Goal: Task Accomplishment & Management: Complete application form

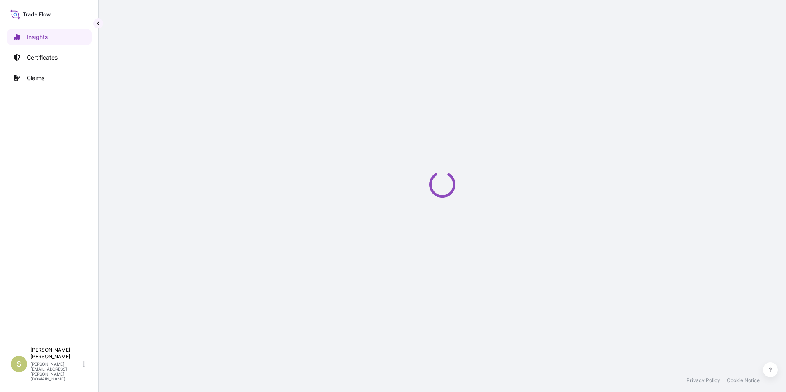
select select "2025"
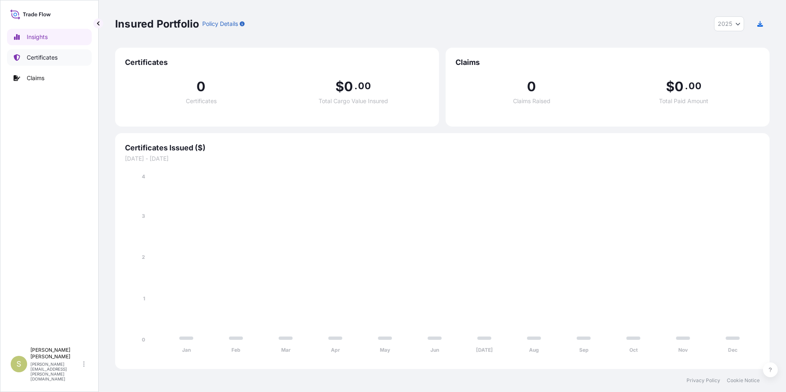
click at [47, 54] on p "Certificates" at bounding box center [42, 57] width 31 height 8
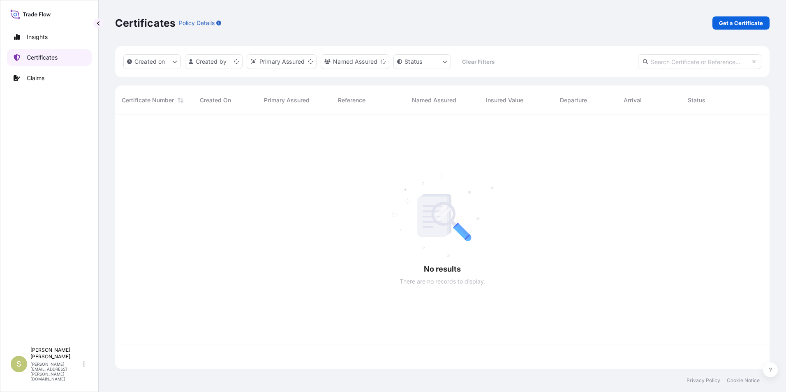
scroll to position [253, 649]
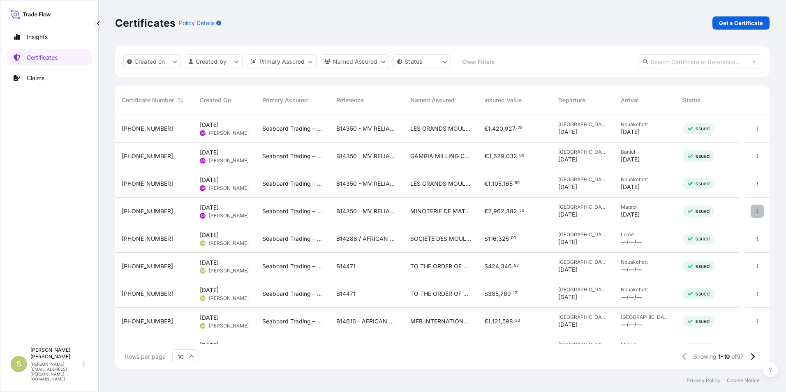
click at [757, 211] on icon "button" at bounding box center [757, 211] width 1 height 4
click at [683, 211] on link "Duplicate certificate" at bounding box center [707, 212] width 77 height 13
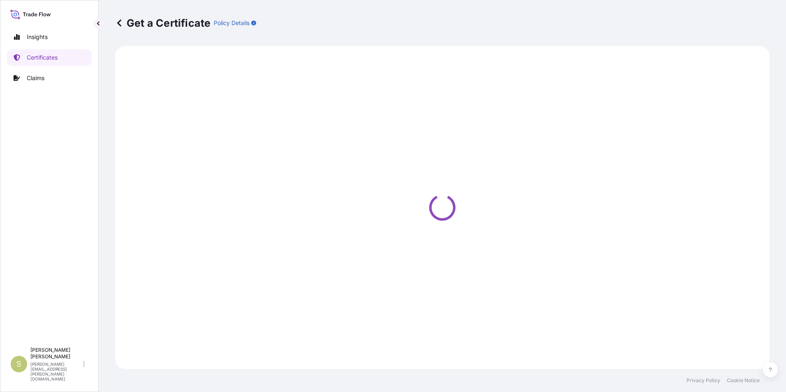
select select "Ocean Vessel"
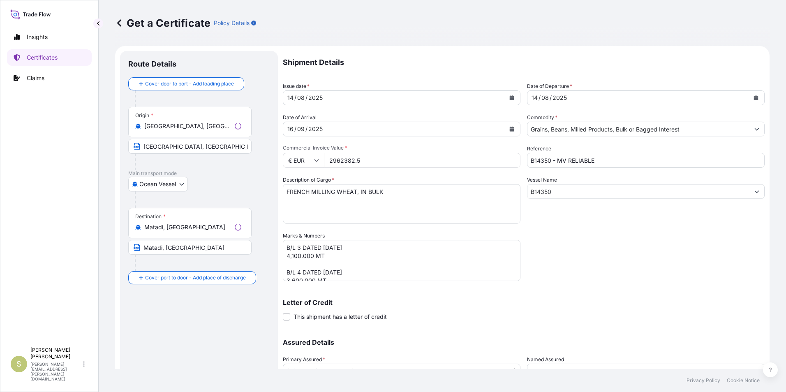
select select "31640"
click at [334, 95] on div "[DATE]" at bounding box center [394, 97] width 222 height 15
click at [510, 98] on icon "Calendar" at bounding box center [512, 97] width 5 height 5
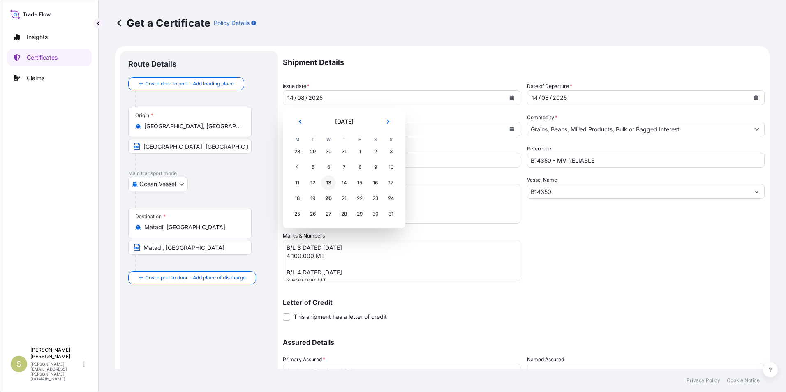
click at [325, 183] on div "13" at bounding box center [328, 183] width 15 height 15
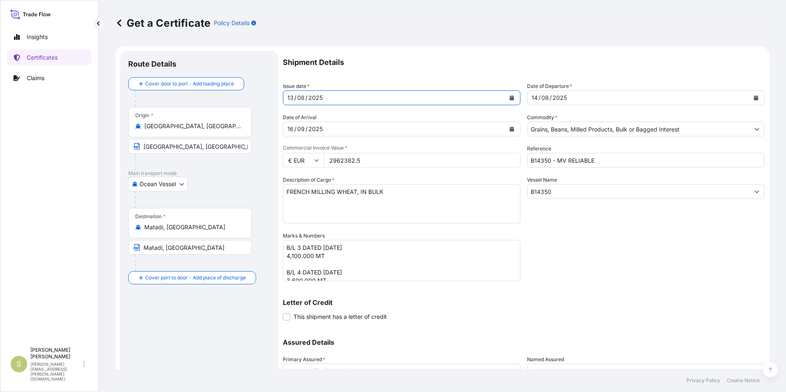
click at [652, 97] on div "[DATE]" at bounding box center [639, 97] width 222 height 15
click at [754, 96] on icon "Calendar" at bounding box center [756, 97] width 5 height 5
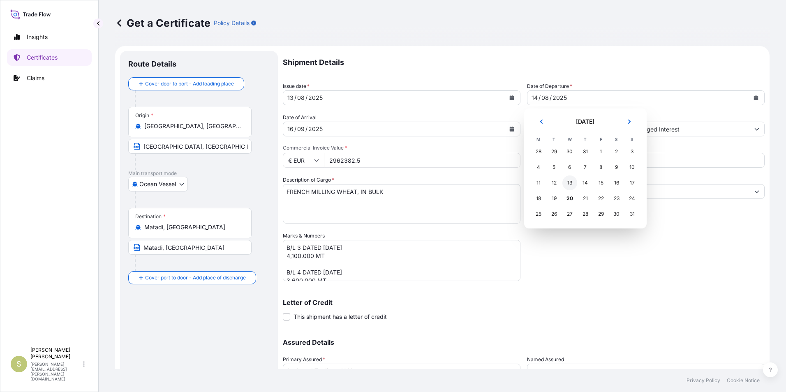
click at [573, 181] on div "13" at bounding box center [570, 183] width 15 height 15
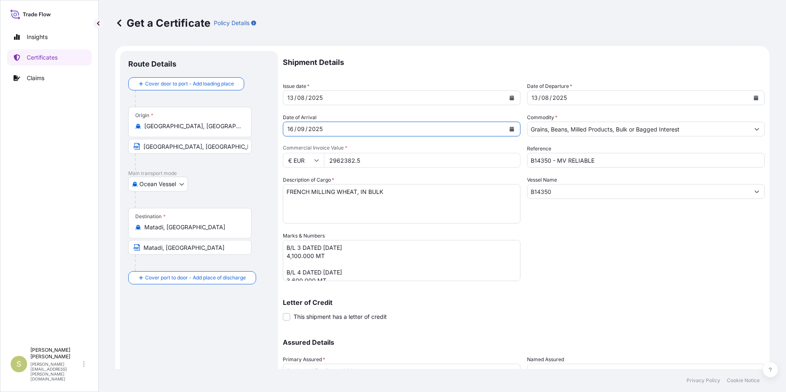
click at [328, 131] on div "[DATE]" at bounding box center [394, 129] width 222 height 15
click at [245, 129] on form "Route Details Cover door to port - Add loading place Place of loading Road / [G…" at bounding box center [442, 243] width 655 height 394
click at [510, 128] on icon "Calendar" at bounding box center [512, 129] width 5 height 5
click at [312, 130] on div "2025" at bounding box center [316, 129] width 16 height 10
drag, startPoint x: 319, startPoint y: 129, endPoint x: 238, endPoint y: 128, distance: 81.0
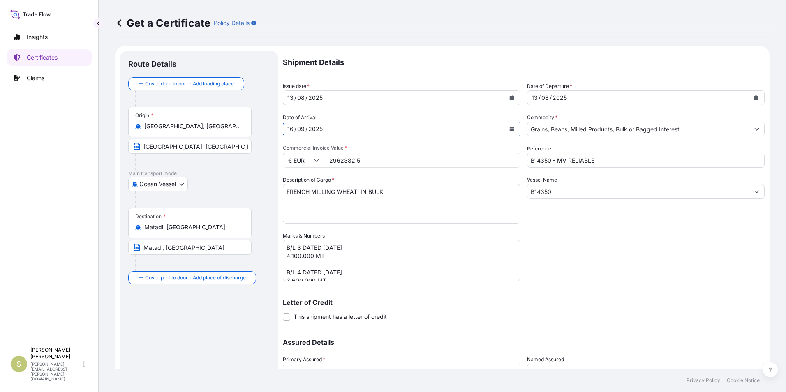
click at [238, 128] on form "Route Details Cover door to port - Add loading place Place of loading Road / [G…" at bounding box center [442, 243] width 655 height 394
click at [311, 132] on div "2025" at bounding box center [316, 129] width 16 height 10
click at [297, 129] on div "[DATE]" at bounding box center [394, 129] width 222 height 15
click at [336, 129] on div "[DATE]" at bounding box center [394, 129] width 222 height 15
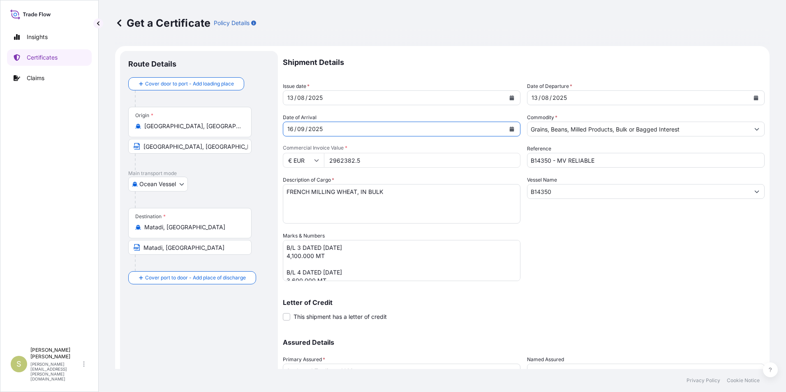
click at [306, 130] on div "/" at bounding box center [307, 129] width 2 height 10
click at [322, 130] on div "2025" at bounding box center [316, 129] width 16 height 10
click at [313, 130] on div "2025" at bounding box center [316, 129] width 16 height 10
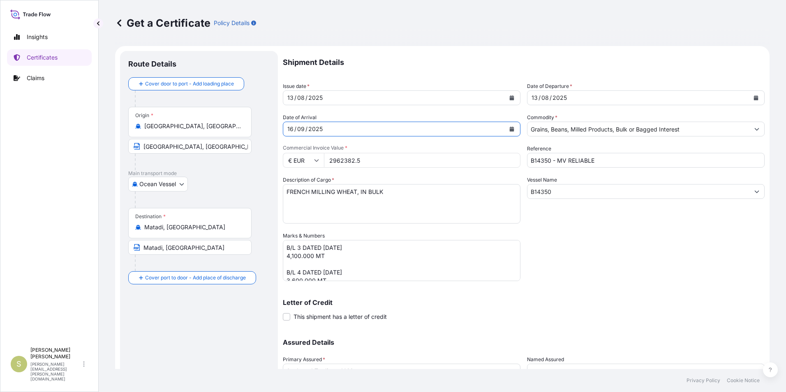
click at [313, 130] on div "2025" at bounding box center [316, 129] width 16 height 10
drag, startPoint x: 287, startPoint y: 129, endPoint x: 353, endPoint y: 129, distance: 65.8
click at [353, 129] on div "[DATE]" at bounding box center [394, 129] width 222 height 15
click at [290, 132] on div "16" at bounding box center [291, 129] width 8 height 10
click at [294, 127] on div "16" at bounding box center [291, 129] width 8 height 10
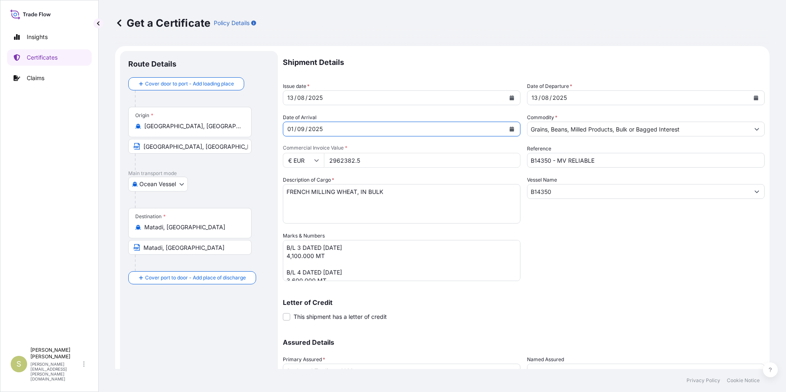
click at [318, 132] on div "2025" at bounding box center [316, 129] width 16 height 10
click at [324, 129] on div "[DATE]" at bounding box center [394, 129] width 222 height 15
click at [320, 130] on div "2025" at bounding box center [316, 129] width 16 height 10
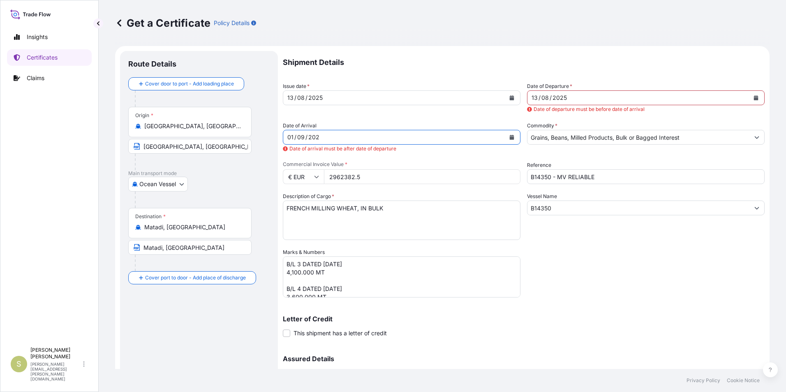
click at [316, 138] on div "202" at bounding box center [314, 137] width 13 height 10
click at [316, 137] on div "202" at bounding box center [314, 137] width 13 height 10
drag, startPoint x: 317, startPoint y: 137, endPoint x: 259, endPoint y: 137, distance: 58.0
click at [259, 137] on form "Route Details Cover door to port - Add loading place Place of loading Road / [G…" at bounding box center [442, 251] width 655 height 410
click at [331, 129] on div "Date of Arrival 01 / 09 / 202 Date of arrival must be after date of departure" at bounding box center [402, 137] width 238 height 31
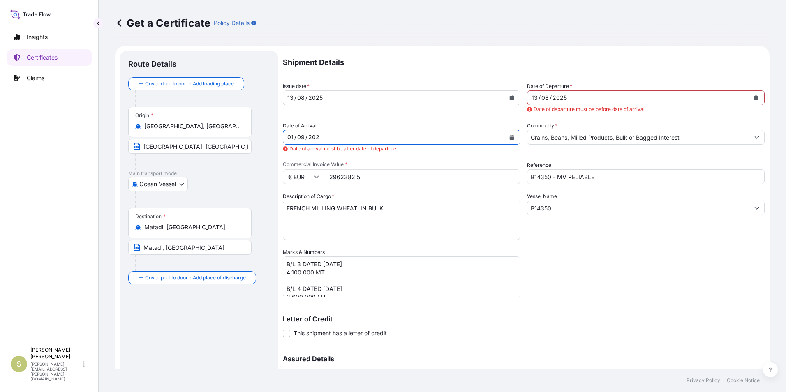
click at [510, 136] on icon "Calendar" at bounding box center [512, 137] width 5 height 5
click at [195, 127] on input "[GEOGRAPHIC_DATA], [GEOGRAPHIC_DATA]" at bounding box center [192, 126] width 97 height 8
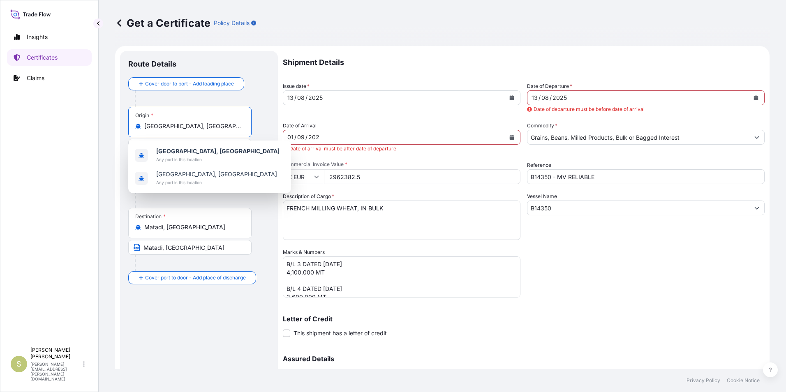
drag, startPoint x: 195, startPoint y: 127, endPoint x: 41, endPoint y: 133, distance: 154.3
click at [41, 133] on div "Insights Certificates Claims S [PERSON_NAME] [PERSON_NAME][EMAIL_ADDRESS][PERSO…" at bounding box center [393, 196] width 786 height 392
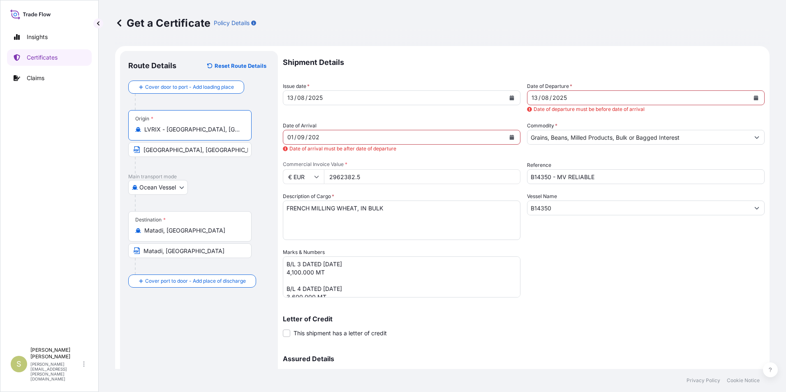
type input "LVRIX - [GEOGRAPHIC_DATA], [GEOGRAPHIC_DATA]"
click at [185, 147] on input "[GEOGRAPHIC_DATA], [GEOGRAPHIC_DATA]" at bounding box center [189, 149] width 123 height 15
drag, startPoint x: 193, startPoint y: 153, endPoint x: 31, endPoint y: 148, distance: 162.5
click at [33, 148] on div "Insights Certificates Claims S [PERSON_NAME] [PERSON_NAME][EMAIL_ADDRESS][PERSO…" at bounding box center [393, 196] width 786 height 392
type input "r"
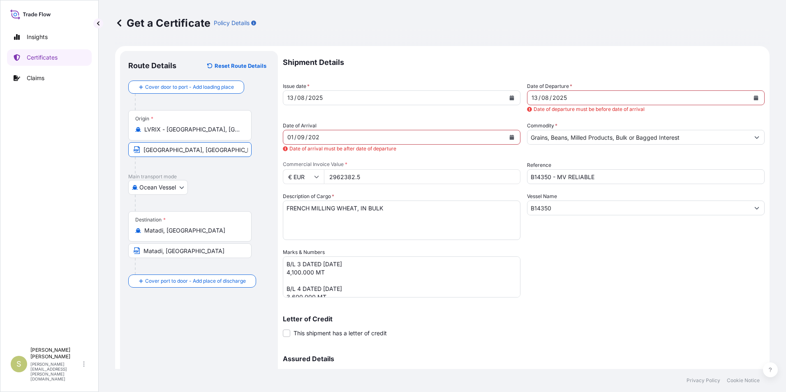
type input "[GEOGRAPHIC_DATA], [GEOGRAPHIC_DATA]"
click at [229, 197] on div at bounding box center [202, 203] width 135 height 16
click at [183, 330] on div "Route Details Reset Route Details Cover door to port - Add loading place Place …" at bounding box center [198, 251] width 141 height 384
click at [323, 139] on div "01 / 09 / 202" at bounding box center [394, 137] width 222 height 15
click at [322, 137] on div "01 / 09 / 202" at bounding box center [394, 137] width 222 height 15
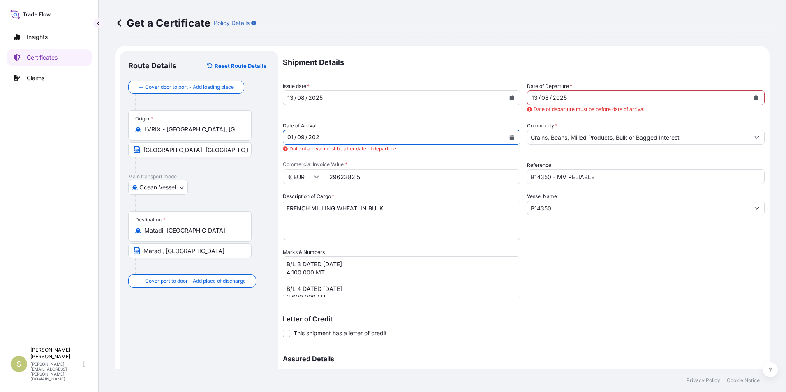
click at [510, 136] on icon "Calendar" at bounding box center [512, 137] width 5 height 5
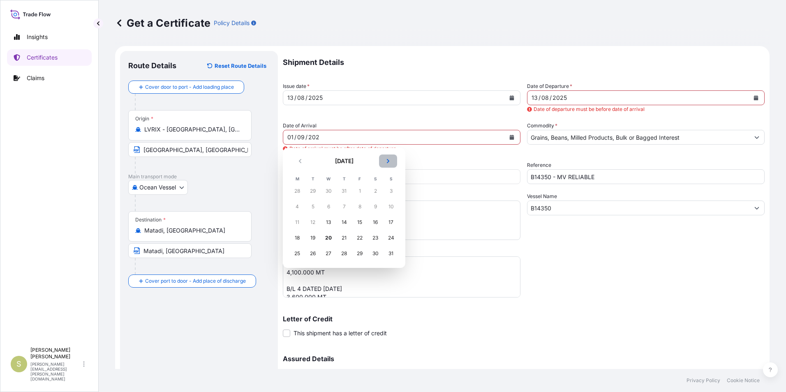
click at [384, 158] on button "Next" at bounding box center [388, 161] width 18 height 13
click at [360, 193] on div "3" at bounding box center [359, 191] width 15 height 15
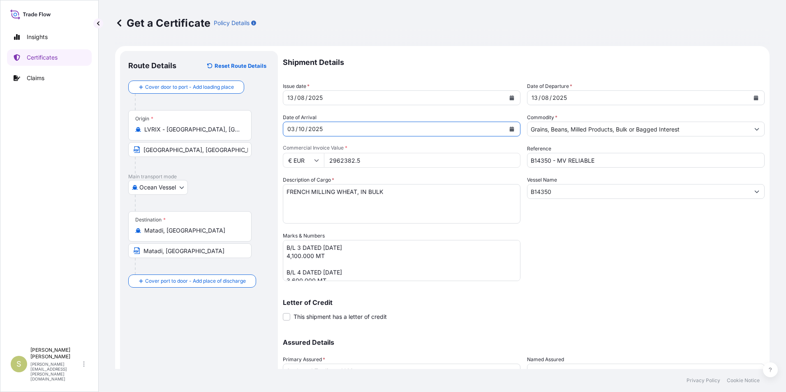
click at [511, 128] on icon "Calendar" at bounding box center [512, 129] width 5 height 5
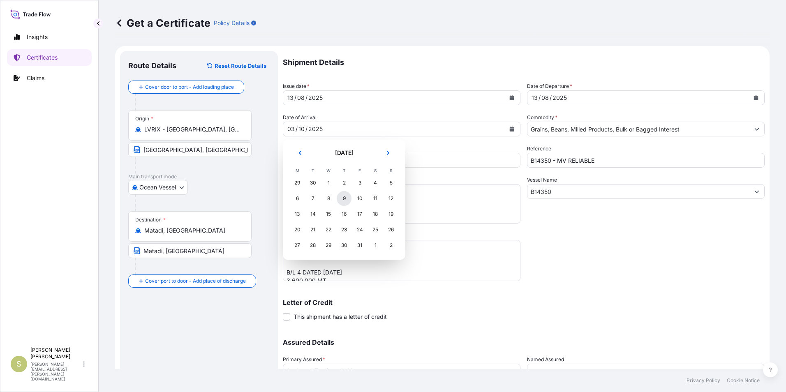
click at [344, 199] on div "9" at bounding box center [344, 198] width 15 height 15
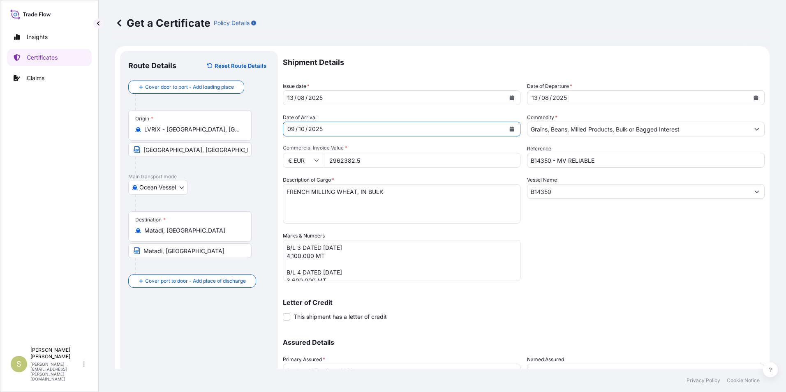
click at [510, 125] on button "Calendar" at bounding box center [511, 129] width 13 height 13
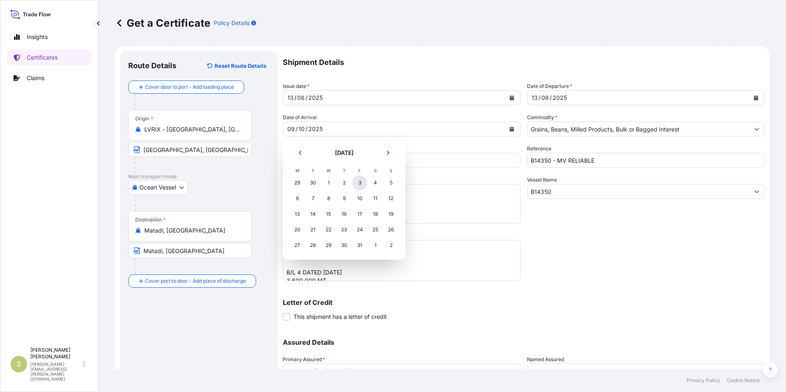
click at [355, 182] on div "3" at bounding box center [359, 183] width 15 height 15
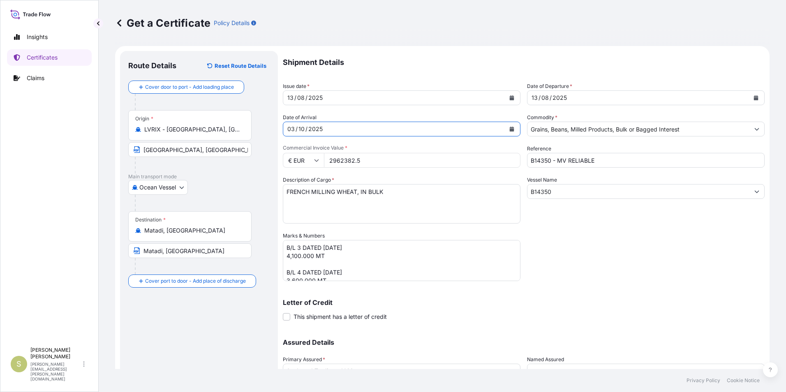
click at [358, 162] on input "2962382.5" at bounding box center [422, 160] width 197 height 15
drag, startPoint x: 377, startPoint y: 162, endPoint x: 255, endPoint y: 157, distance: 121.9
click at [255, 157] on form "Route Details Reset Route Details Cover door to port - Add loading place Place …" at bounding box center [442, 243] width 655 height 394
click at [315, 161] on icon at bounding box center [317, 161] width 5 height 2
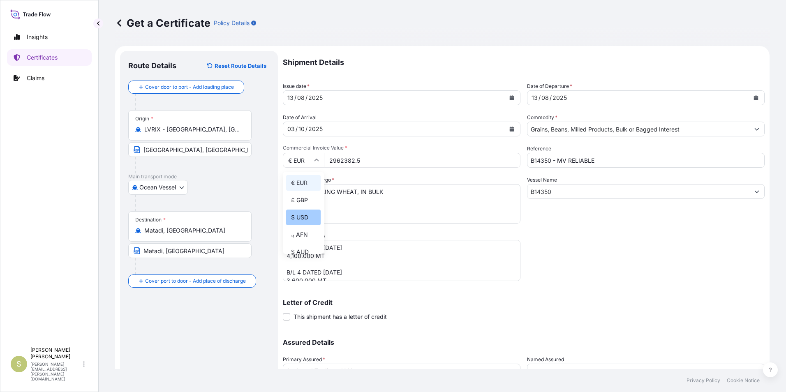
click at [299, 216] on div "$ USD" at bounding box center [303, 218] width 35 height 16
type input "$ USD"
drag, startPoint x: 354, startPoint y: 157, endPoint x: 254, endPoint y: 145, distance: 100.7
click at [255, 145] on form "Route Details Reset Route Details Cover door to port - Add loading place Place …" at bounding box center [442, 243] width 655 height 394
type input "3061052.5"
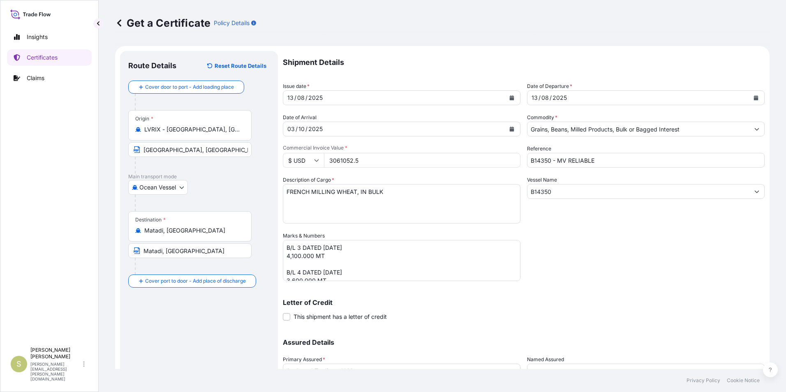
click at [418, 196] on textarea "FRENCH MILLING WHEAT, IN BULK" at bounding box center [402, 203] width 238 height 39
drag, startPoint x: 310, startPoint y: 192, endPoint x: 202, endPoint y: 188, distance: 107.8
click at [204, 188] on form "Route Details Reset Route Details Cover door to port - Add loading place Place …" at bounding box center [442, 243] width 655 height 394
type textarea "LATVIAN MILLING WHEAT, IN BULK"
drag, startPoint x: 547, startPoint y: 160, endPoint x: 480, endPoint y: 155, distance: 67.2
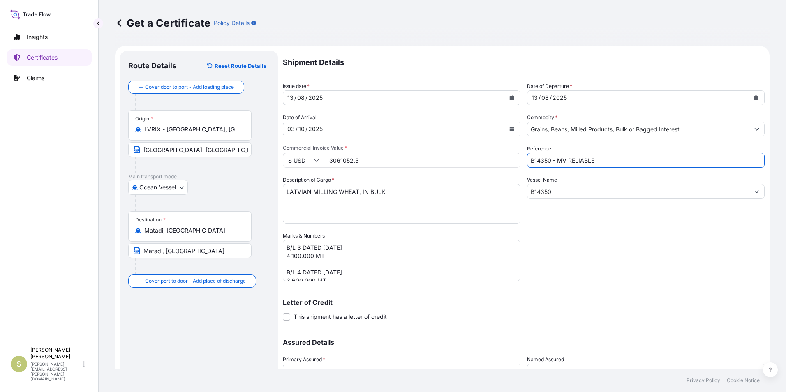
click at [480, 155] on div "Shipment Details Issue date * [DATE] Date of Departure * [DATE] Date of Arrival…" at bounding box center [524, 231] width 482 height 361
drag, startPoint x: 570, startPoint y: 160, endPoint x: 614, endPoint y: 160, distance: 44.0
click at [614, 160] on input "ZB14529 - MV RELIABLE" at bounding box center [646, 160] width 238 height 15
type input "ZB14529 - MV [PERSON_NAME]"
drag, startPoint x: 568, startPoint y: 193, endPoint x: 464, endPoint y: 185, distance: 104.8
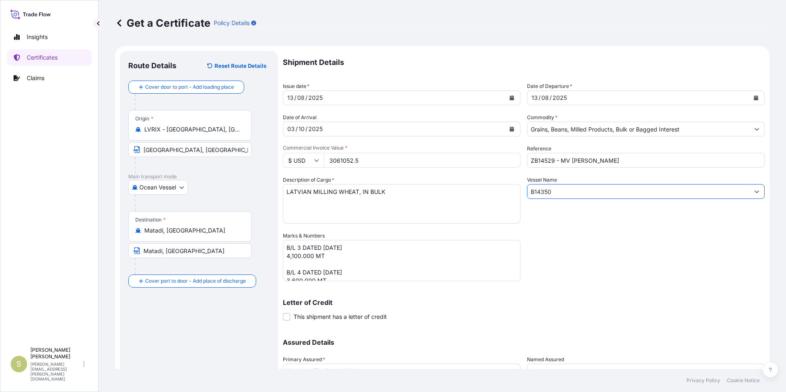
click at [464, 185] on div "Shipment Details Issue date * [DATE] Date of Departure * [DATE] Date of Arrival…" at bounding box center [524, 231] width 482 height 361
type input "ZB14529"
click at [555, 247] on div "Shipment Details Issue date * [DATE] Date of Departure * [DATE] Date of Arrival…" at bounding box center [524, 231] width 482 height 361
click at [298, 247] on textarea "B/L 3 DATED [DATE] 4,100.000 MT B/L 4 DATED [DATE] 3,600.000 MT" at bounding box center [402, 260] width 238 height 41
click at [331, 248] on textarea "B/L 3 DATED [DATE] 4,100.000 MT B/L 4 DATED [DATE] 3,600.000 MT" at bounding box center [402, 260] width 238 height 41
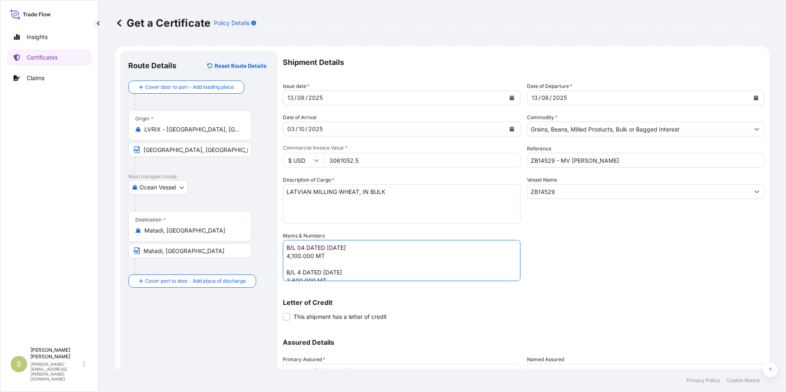
click at [287, 257] on textarea "B/L 3 DATED [DATE] 4,100.000 MT B/L 4 DATED [DATE] 3,600.000 MT" at bounding box center [402, 260] width 238 height 41
click at [299, 263] on textarea "B/L 3 DATED [DATE] 4,100.000 MT B/L 4 DATED [DATE] 3,600.000 MT" at bounding box center [402, 260] width 238 height 41
click at [331, 267] on textarea "B/L 3 DATED [DATE] 4,100.000 MT B/L 4 DATED [DATE] 3,600.000 MT" at bounding box center [402, 260] width 238 height 41
click at [287, 274] on textarea "B/L 3 DATED [DATE] 4,100.000 MT B/L 4 DATED [DATE] 3,600.000 MT" at bounding box center [402, 260] width 238 height 41
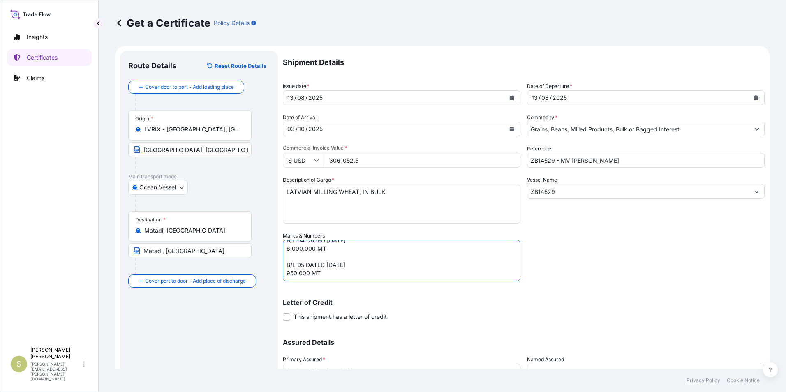
click at [391, 264] on textarea "B/L 3 DATED [DATE] 4,100.000 MT B/L 4 DATED [DATE] 3,600.000 MT" at bounding box center [402, 260] width 238 height 41
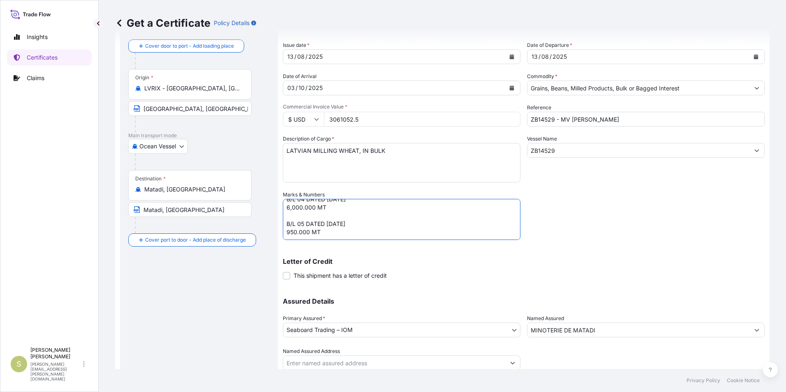
click at [391, 225] on textarea "B/L 3 DATED [DATE] 4,100.000 MT B/L 4 DATED [DATE] 3,600.000 MT" at bounding box center [402, 219] width 238 height 41
drag, startPoint x: 288, startPoint y: 224, endPoint x: 318, endPoint y: 232, distance: 31.5
click at [318, 232] on textarea "B/L 3 DATED [DATE] 4,100.000 MT B/L 4 DATED [DATE] 3,600.000 MT" at bounding box center [402, 219] width 238 height 41
click at [334, 234] on textarea "B/L 3 DATED [DATE] 4,100.000 MT B/L 4 DATED [DATE] 3,600.000 MT" at bounding box center [402, 219] width 238 height 41
paste textarea "B/L 05 DATED [DATE] 950.000 MT"
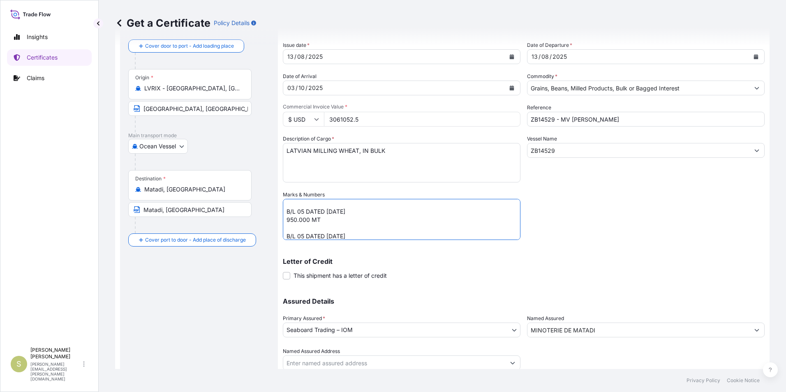
scroll to position [28, 0]
click at [302, 227] on textarea "B/L 3 DATED [DATE] 4,100.000 MT B/L 4 DATED [DATE] 3,600.000 MT" at bounding box center [402, 219] width 238 height 41
click at [418, 224] on textarea "B/L 3 DATED [DATE] 4,100.000 MT B/L 4 DATED [DATE] 3,600.000 MT" at bounding box center [402, 219] width 238 height 41
type textarea "B/L 04 DATED [DATE] 6,000.000 MT B/L 05 DATED [DATE] 950.000 MT B/L 06 DATED [D…"
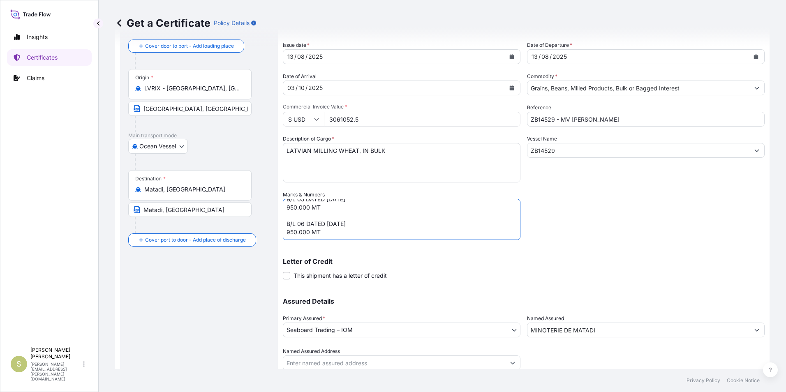
click at [663, 246] on div "Shipment Details Issue date * [DATE] Date of Departure * [DATE] Date of Arrival…" at bounding box center [524, 190] width 482 height 361
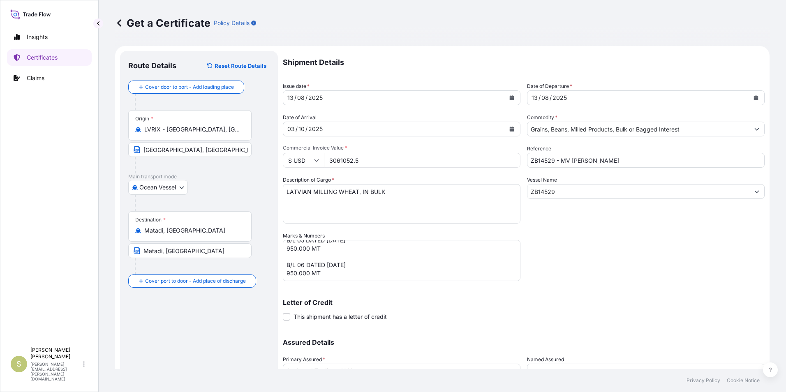
scroll to position [0, 0]
click at [225, 253] on input "Matadi, [GEOGRAPHIC_DATA]" at bounding box center [189, 250] width 123 height 15
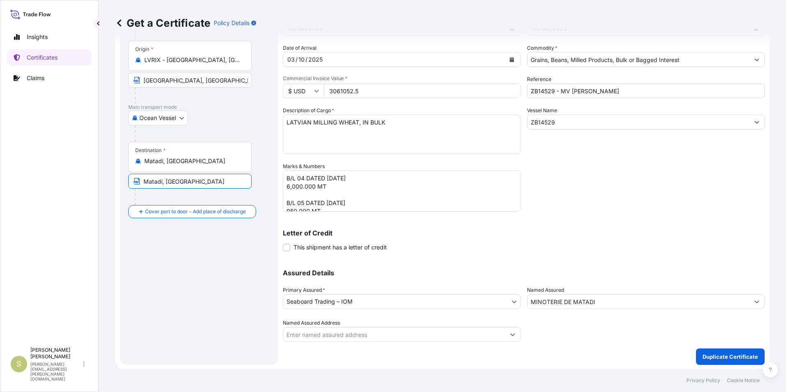
scroll to position [70, 0]
click at [708, 354] on p "Duplicate Certificate" at bounding box center [731, 356] width 56 height 8
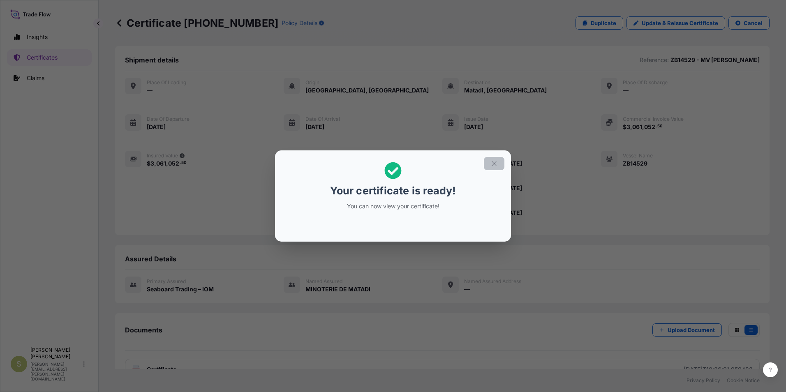
click at [491, 163] on icon "button" at bounding box center [494, 163] width 7 height 7
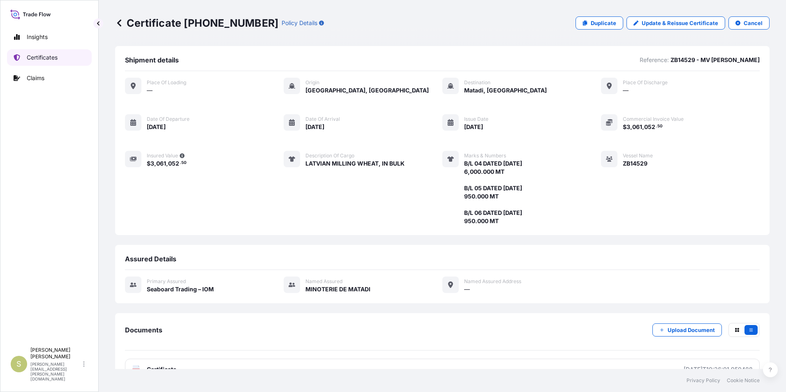
click at [57, 58] on p "Certificates" at bounding box center [42, 57] width 31 height 8
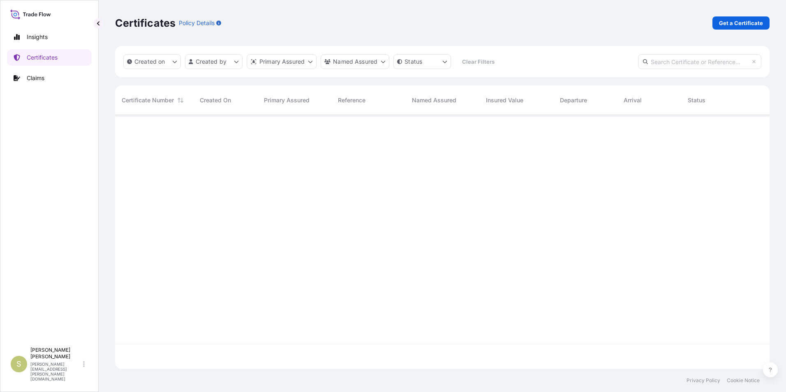
scroll to position [253, 649]
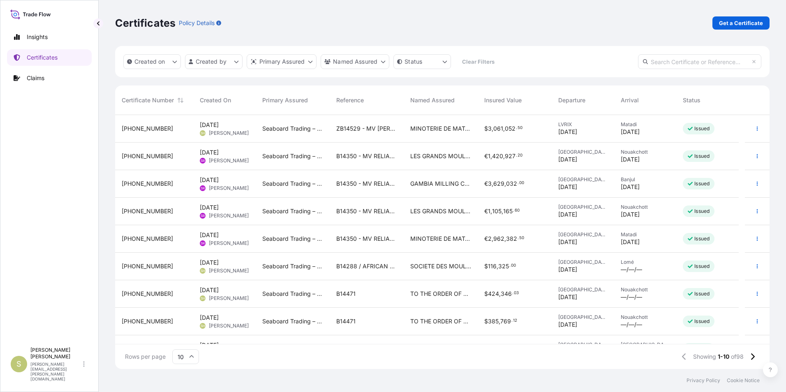
click at [745, 127] on div at bounding box center [757, 129] width 25 height 28
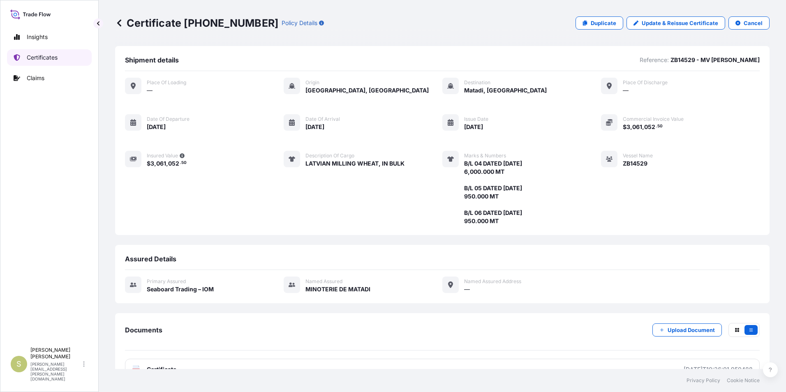
click at [36, 58] on p "Certificates" at bounding box center [42, 57] width 31 height 8
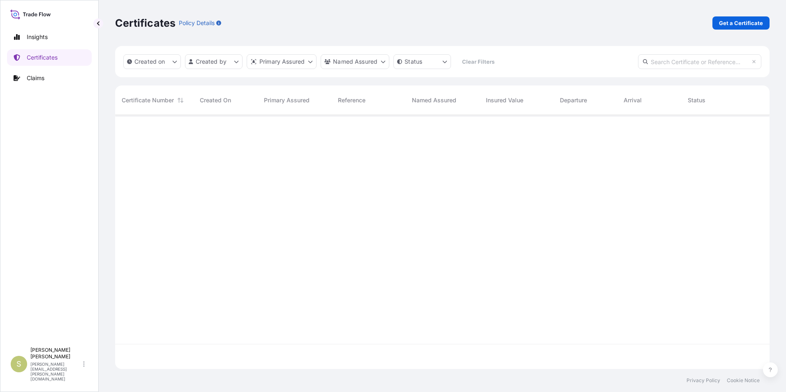
scroll to position [253, 649]
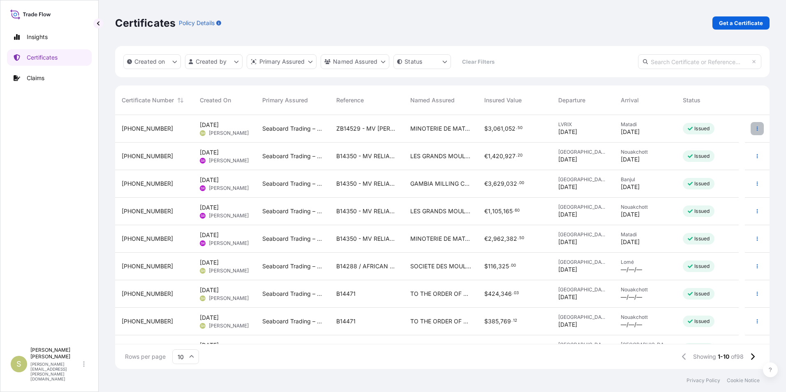
click at [752, 125] on button "button" at bounding box center [757, 128] width 13 height 13
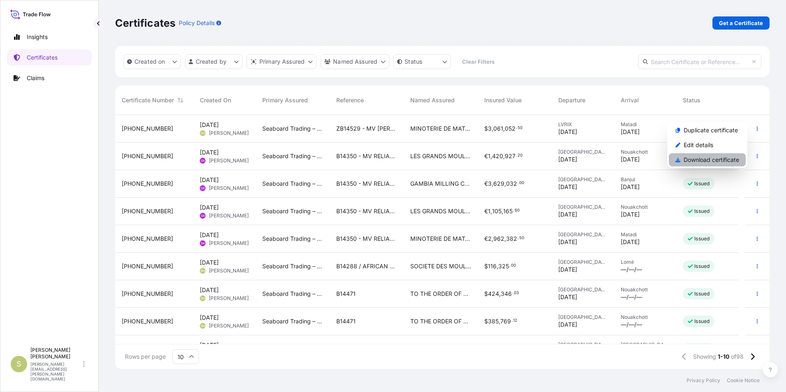
click at [695, 161] on p "Download certificate" at bounding box center [712, 160] width 56 height 8
